Goal: Task Accomplishment & Management: Use online tool/utility

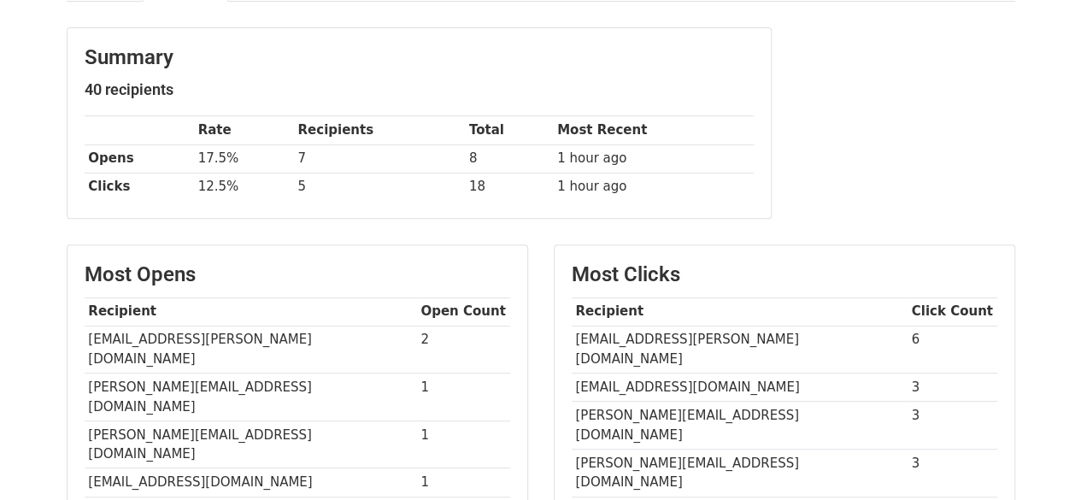
scroll to position [225, 0]
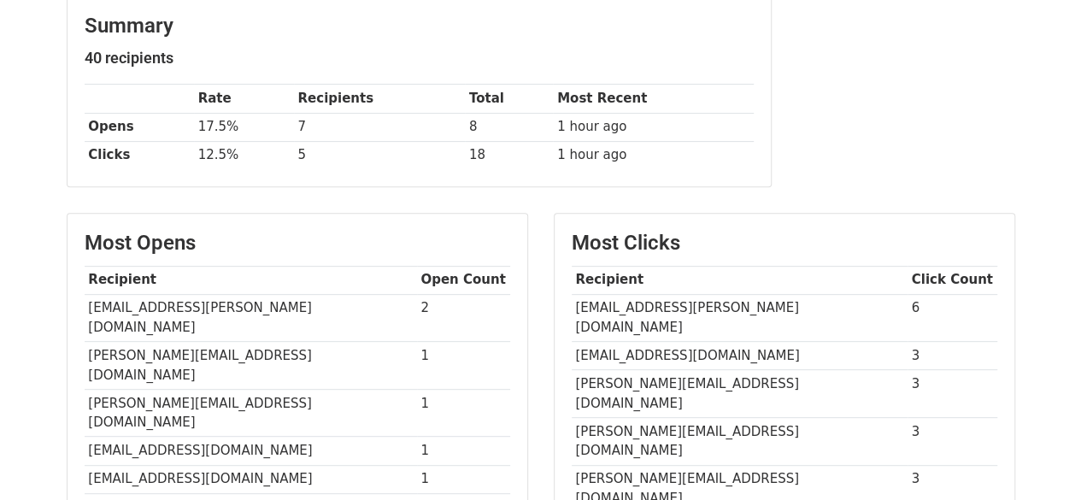
click at [634, 303] on td "[EMAIL_ADDRESS][PERSON_NAME][DOMAIN_NAME]" at bounding box center [740, 318] width 336 height 48
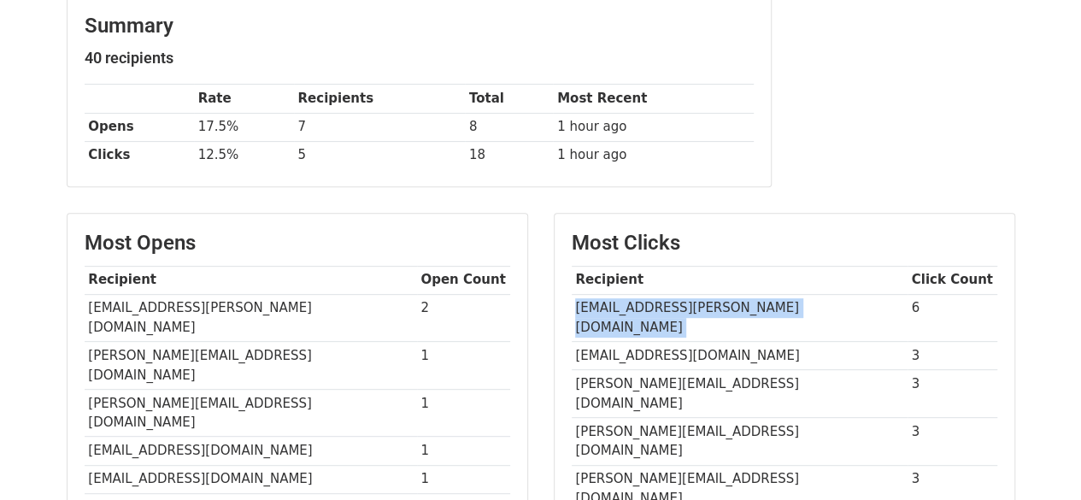
click at [634, 303] on td "[EMAIL_ADDRESS][PERSON_NAME][DOMAIN_NAME]" at bounding box center [740, 318] width 336 height 48
copy tr "[EMAIL_ADDRESS][PERSON_NAME][DOMAIN_NAME]"
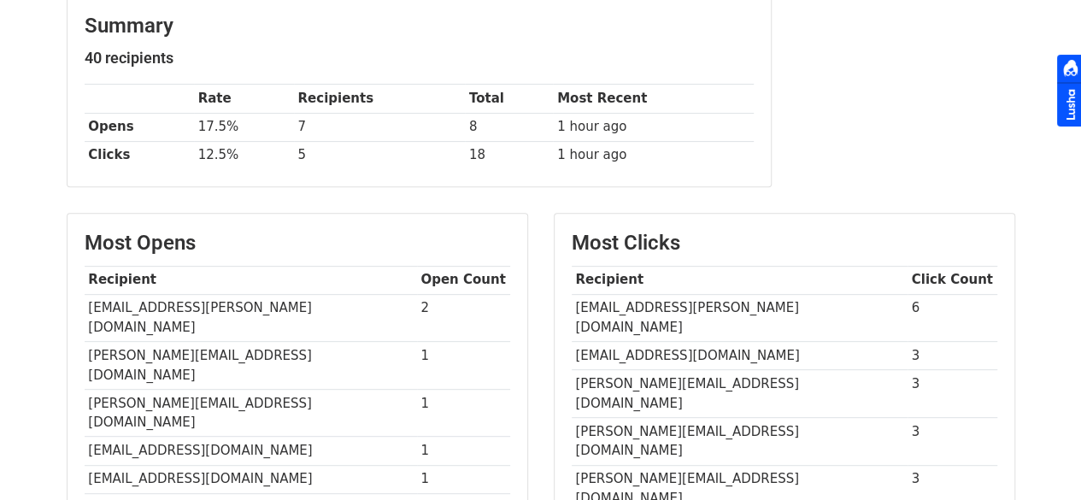
click at [658, 342] on td "[EMAIL_ADDRESS][DOMAIN_NAME]" at bounding box center [740, 356] width 336 height 28
copy tr "[EMAIL_ADDRESS][DOMAIN_NAME]"
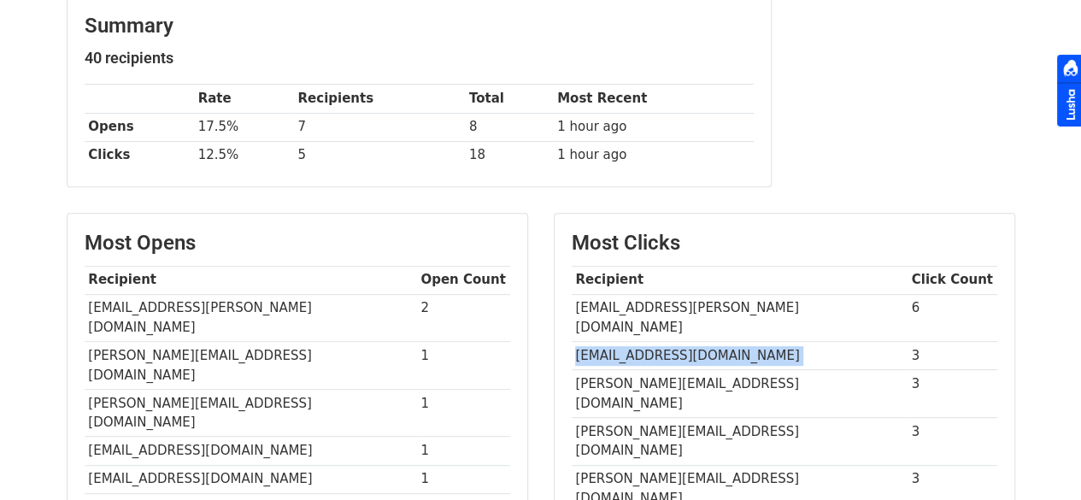
click at [658, 342] on td "[EMAIL_ADDRESS][DOMAIN_NAME]" at bounding box center [740, 356] width 336 height 28
click at [610, 370] on td "[PERSON_NAME][EMAIL_ADDRESS][DOMAIN_NAME]" at bounding box center [740, 394] width 336 height 48
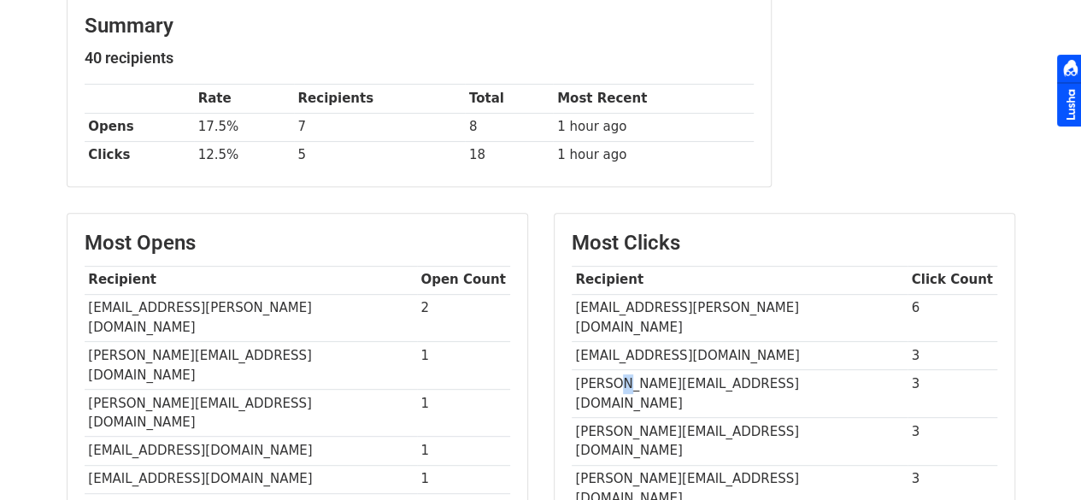
click at [610, 370] on td "[PERSON_NAME][EMAIL_ADDRESS][DOMAIN_NAME]" at bounding box center [740, 394] width 336 height 48
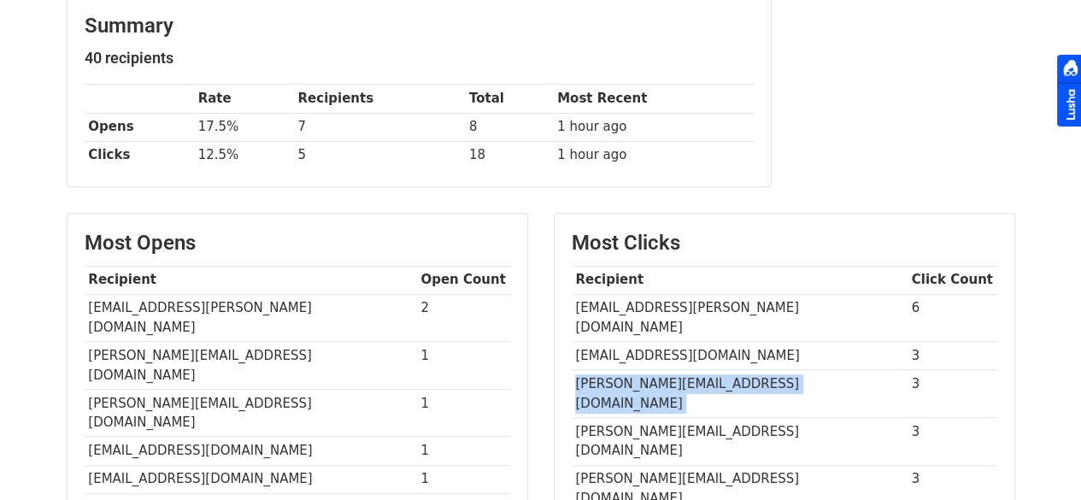
click at [610, 370] on td "[PERSON_NAME][EMAIL_ADDRESS][DOMAIN_NAME]" at bounding box center [740, 394] width 336 height 48
copy tr "[PERSON_NAME][EMAIL_ADDRESS][DOMAIN_NAME]"
click at [610, 370] on td "[PERSON_NAME][EMAIL_ADDRESS][DOMAIN_NAME]" at bounding box center [740, 394] width 336 height 48
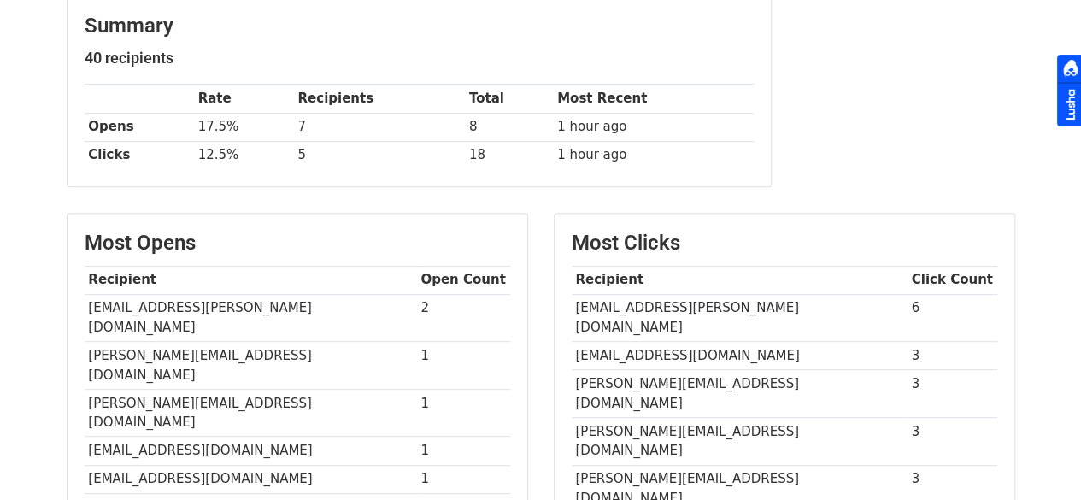
click at [655, 417] on td "[PERSON_NAME][EMAIL_ADDRESS][DOMAIN_NAME]" at bounding box center [740, 441] width 336 height 48
copy tr "[PERSON_NAME][EMAIL_ADDRESS][DOMAIN_NAME]"
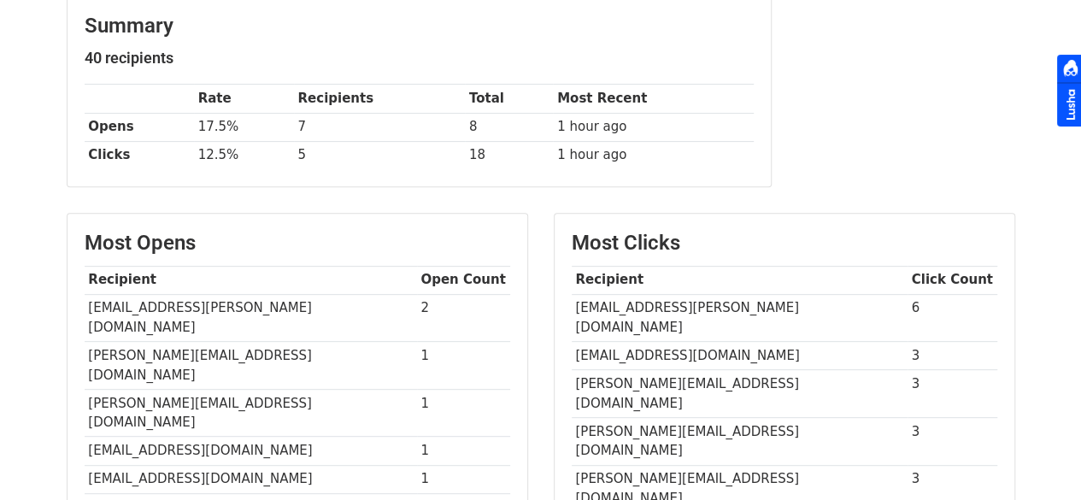
click at [635, 465] on td "[PERSON_NAME][EMAIL_ADDRESS][DOMAIN_NAME]" at bounding box center [740, 488] width 336 height 47
copy tr "[PERSON_NAME][EMAIL_ADDRESS][DOMAIN_NAME]"
